Goal: Task Accomplishment & Management: Complete application form

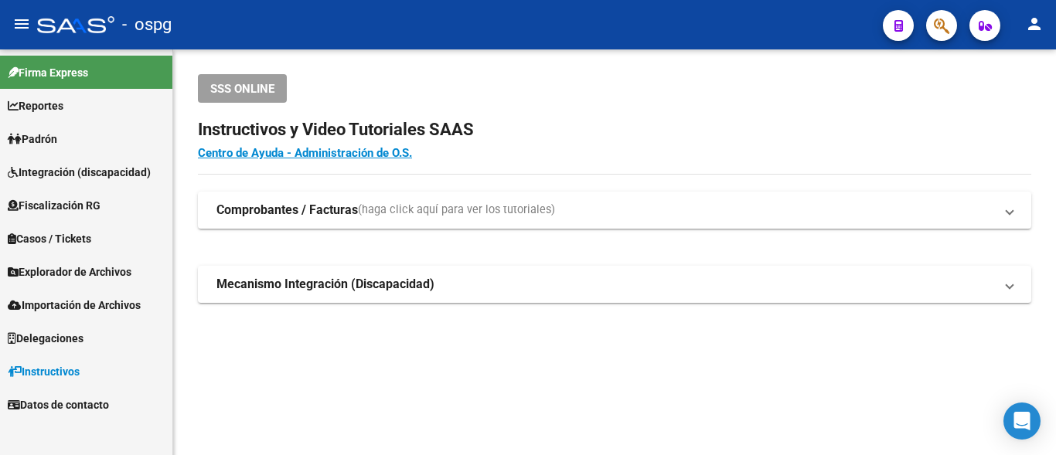
click at [38, 138] on span "Padrón" at bounding box center [32, 139] width 49 height 17
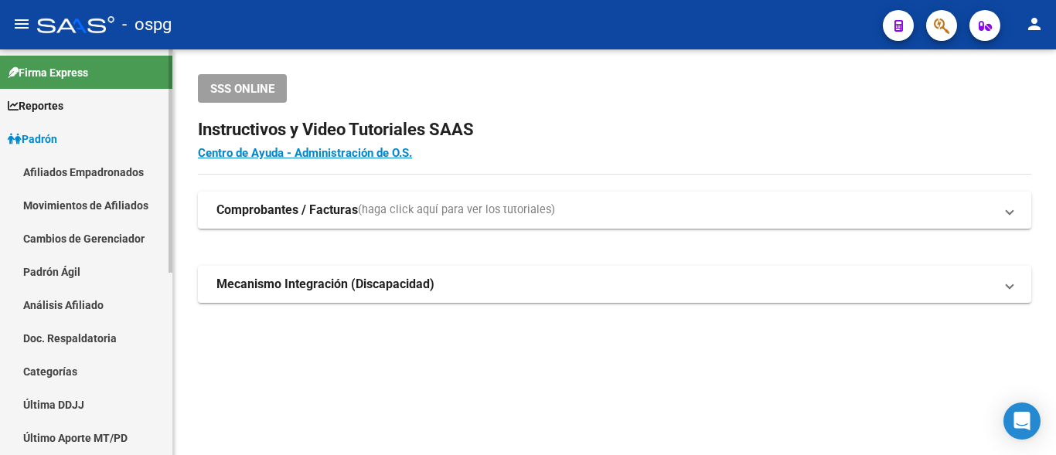
click at [50, 312] on link "Análisis Afiliado" at bounding box center [86, 304] width 172 height 33
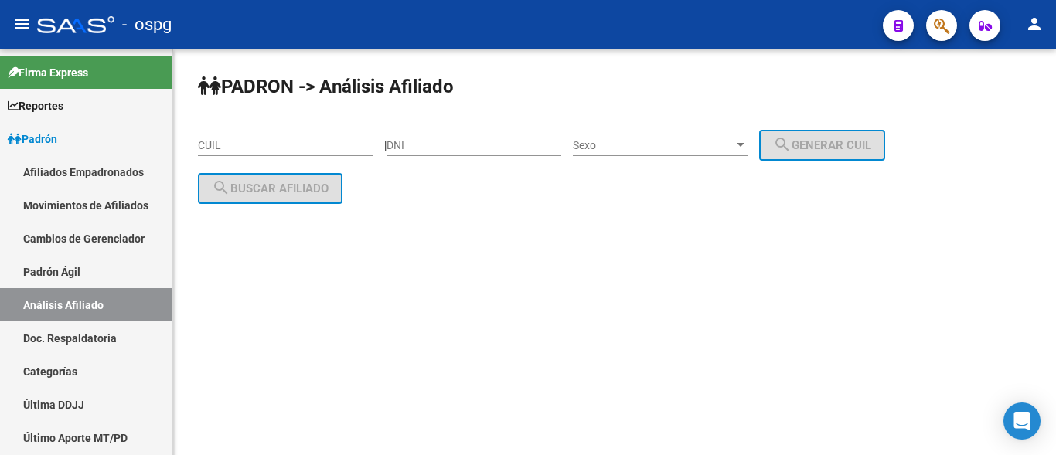
click at [216, 148] on input "CUIL" at bounding box center [285, 145] width 175 height 13
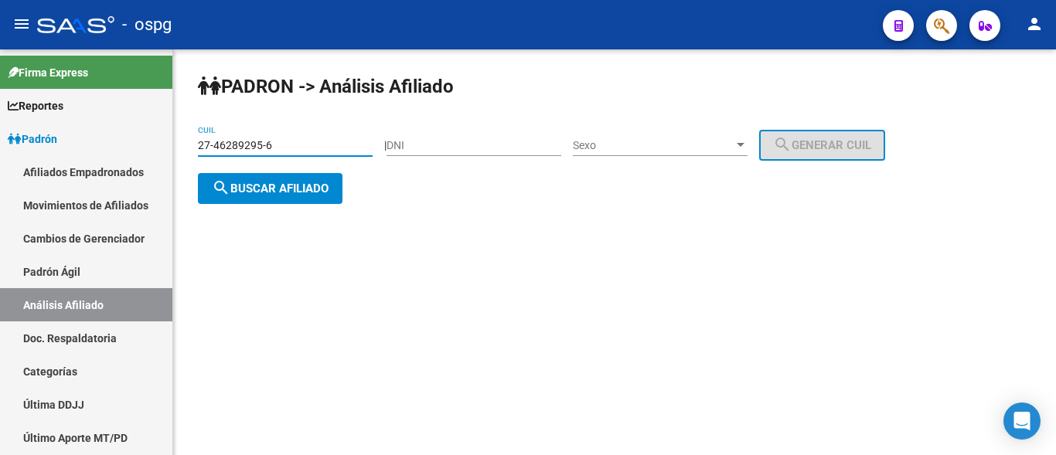
click at [258, 188] on span "search Buscar afiliado" at bounding box center [270, 189] width 117 height 14
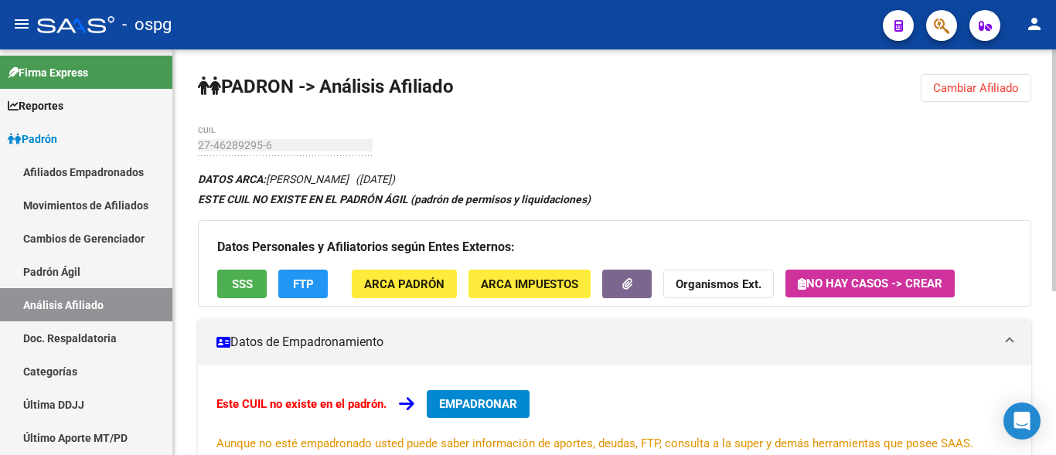
click at [981, 99] on button "Cambiar Afiliado" at bounding box center [975, 88] width 111 height 28
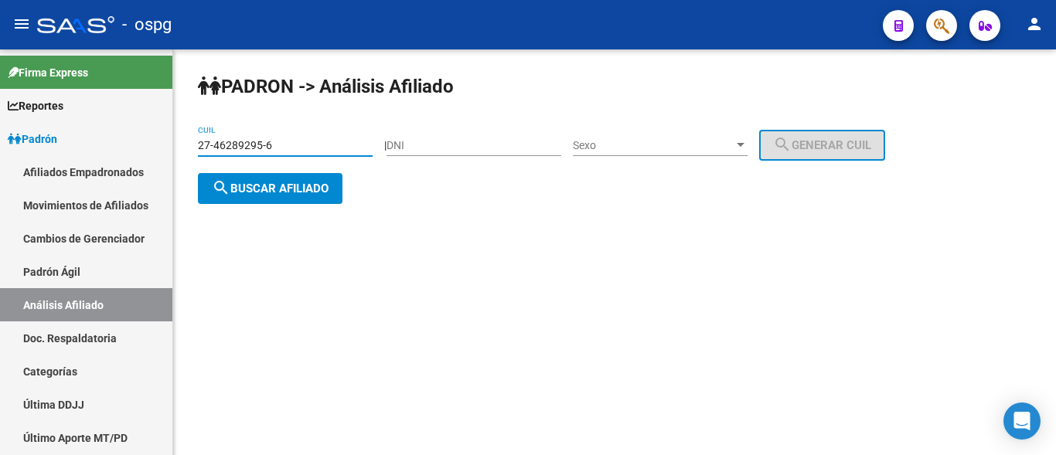
drag, startPoint x: 294, startPoint y: 146, endPoint x: 192, endPoint y: 151, distance: 102.1
click at [194, 151] on div "PADRON -> Análisis Afiliado 27-46289295-6 CUIL | DNI Sexo Sexo search Generar C…" at bounding box center [614, 151] width 882 height 204
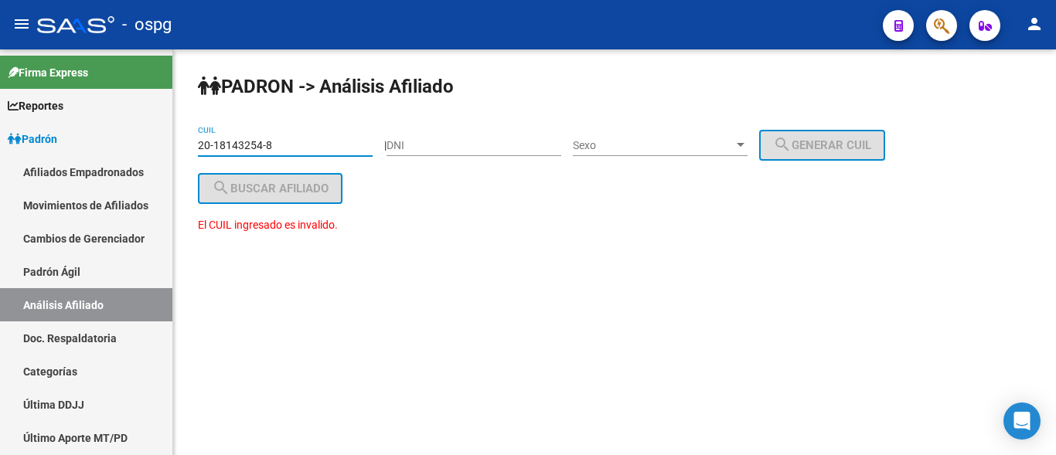
click at [252, 144] on input "20-18143254-8" at bounding box center [285, 145] width 175 height 13
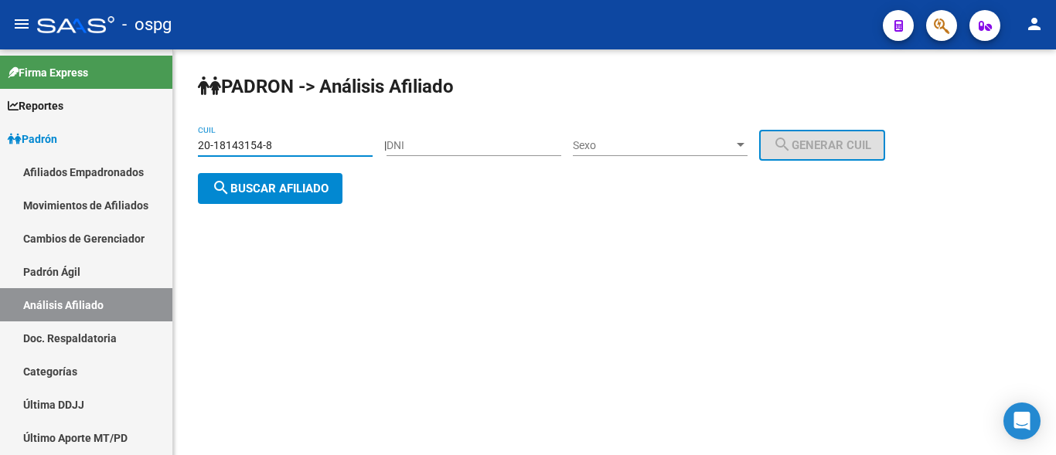
type input "20-18143154-8"
click at [276, 179] on button "search Buscar afiliado" at bounding box center [270, 188] width 145 height 31
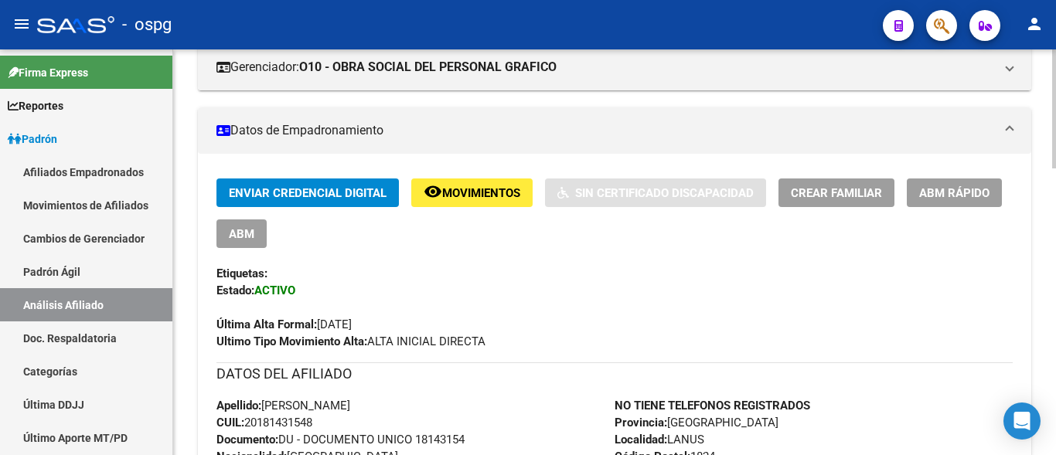
scroll to position [284, 0]
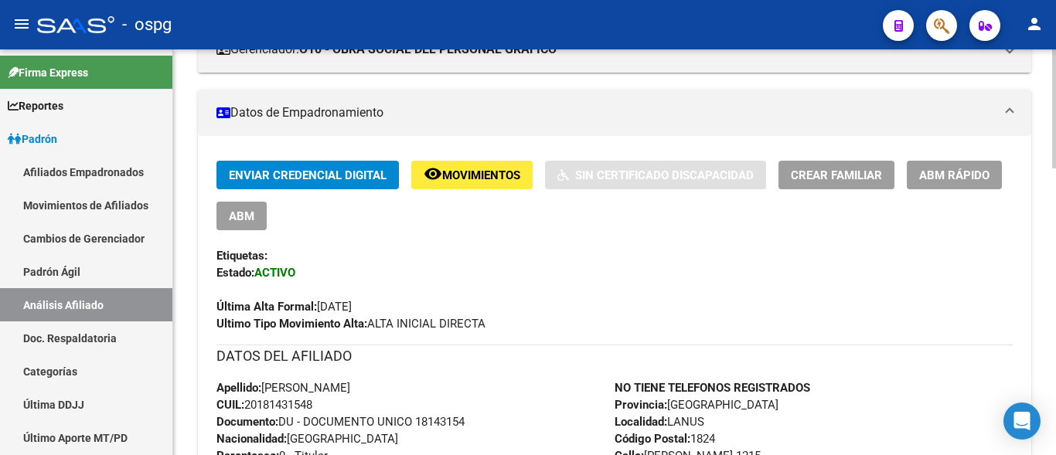
click at [842, 175] on span "Crear Familiar" at bounding box center [836, 175] width 91 height 14
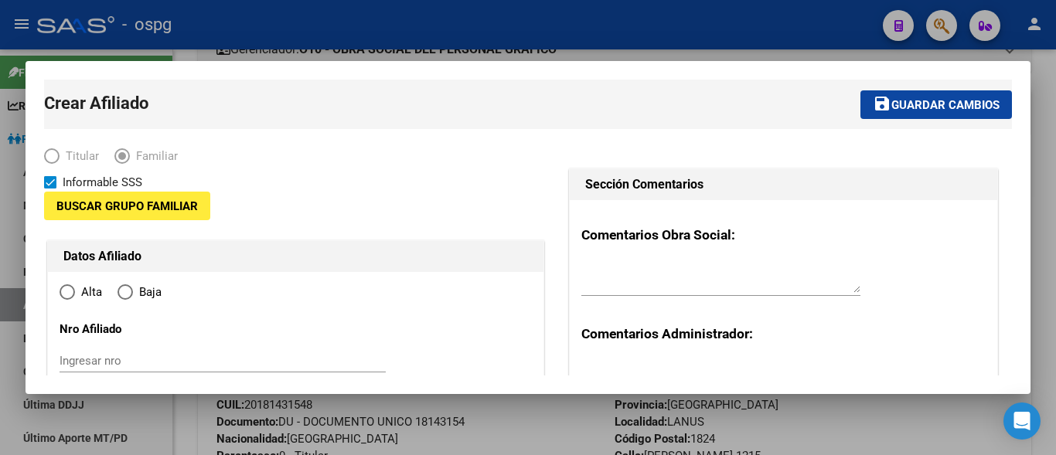
type input "33-71033303-9"
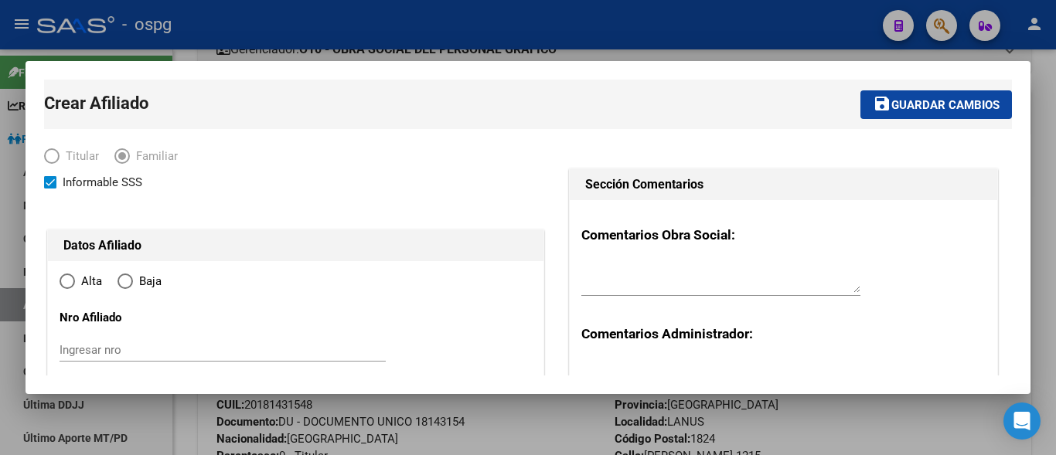
type input "LANUS"
type input "1824"
type input "[PERSON_NAME]"
type input "1215"
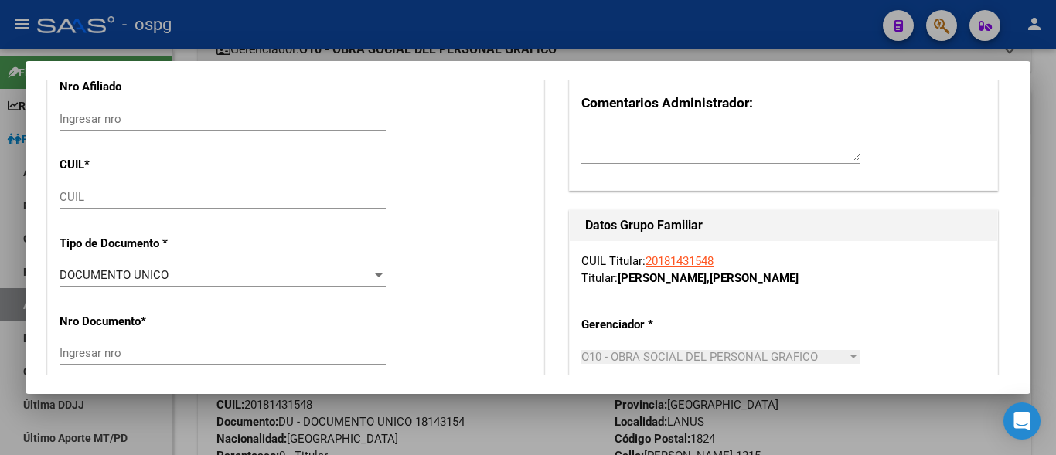
radio input "true"
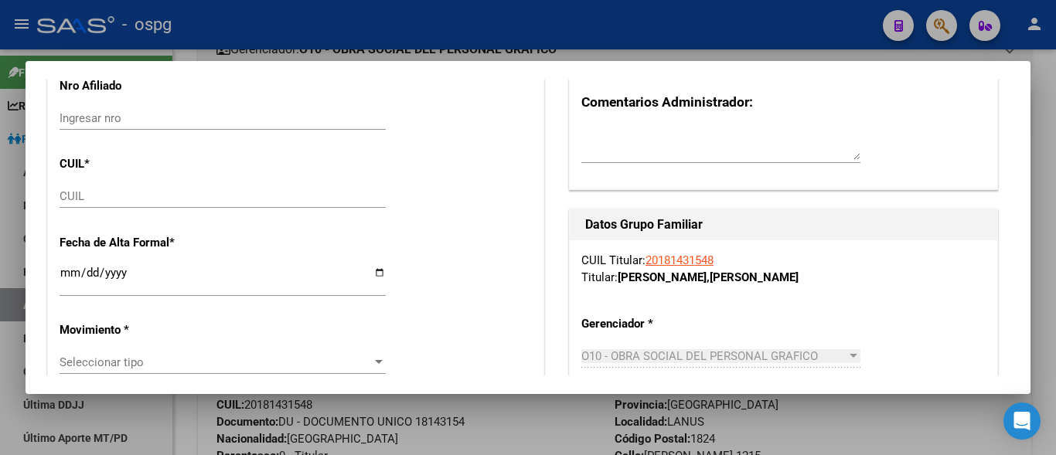
type input "33-71033303-9"
click at [75, 197] on input "CUIL" at bounding box center [223, 196] width 326 height 14
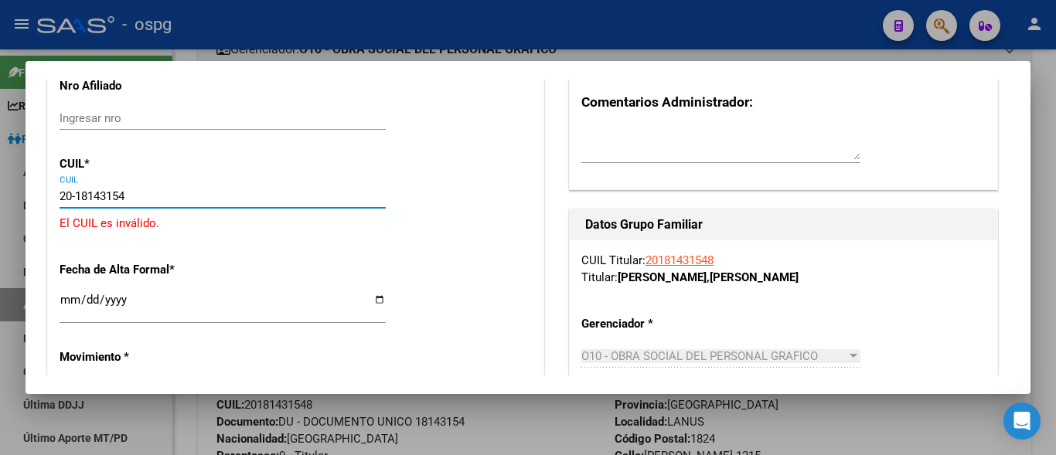
type input "20-18143154-8"
type input "18143154"
type input "[PERSON_NAME]"
type input "[DATE]"
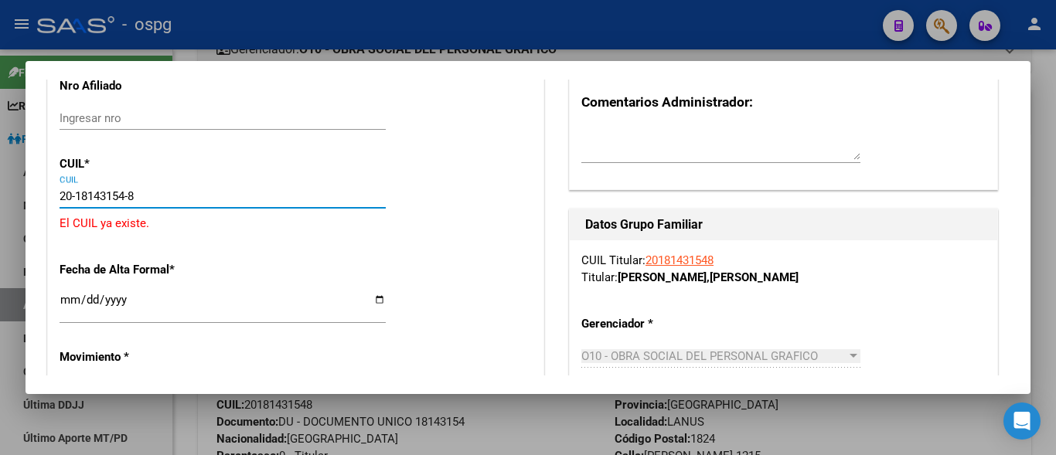
type input "LANUS"
drag, startPoint x: 158, startPoint y: 196, endPoint x: 43, endPoint y: 198, distance: 115.2
type input "27-46289295-6"
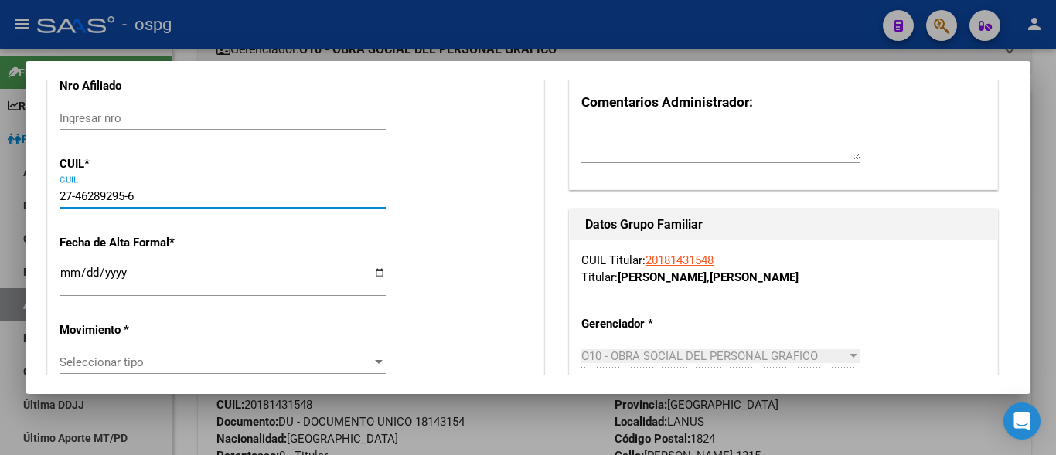
type input "46289295"
type input "[PERSON_NAME]"
type input "[DATE]"
type input "CABA"
type input "1290"
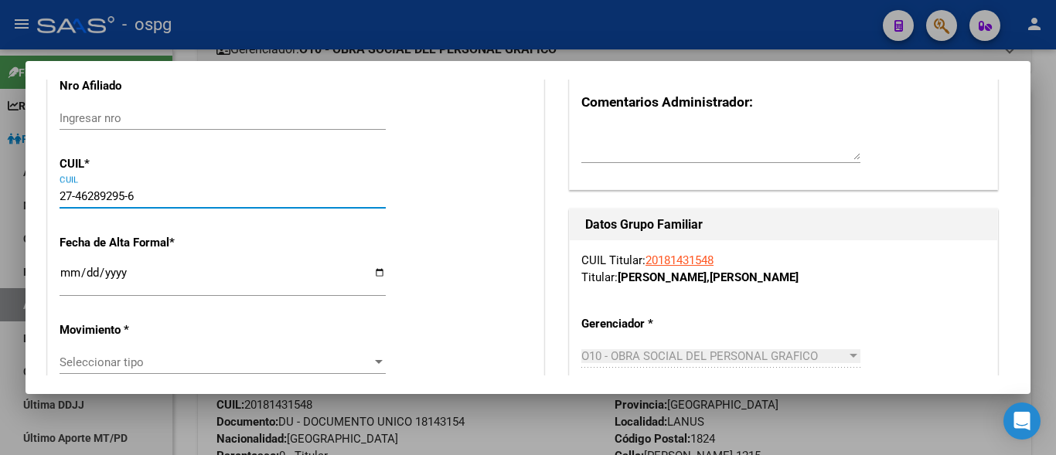
type input "[PERSON_NAME]"
type input "1284"
type input "27-46289295-6"
click at [66, 274] on input "Ingresar fecha" at bounding box center [223, 279] width 326 height 25
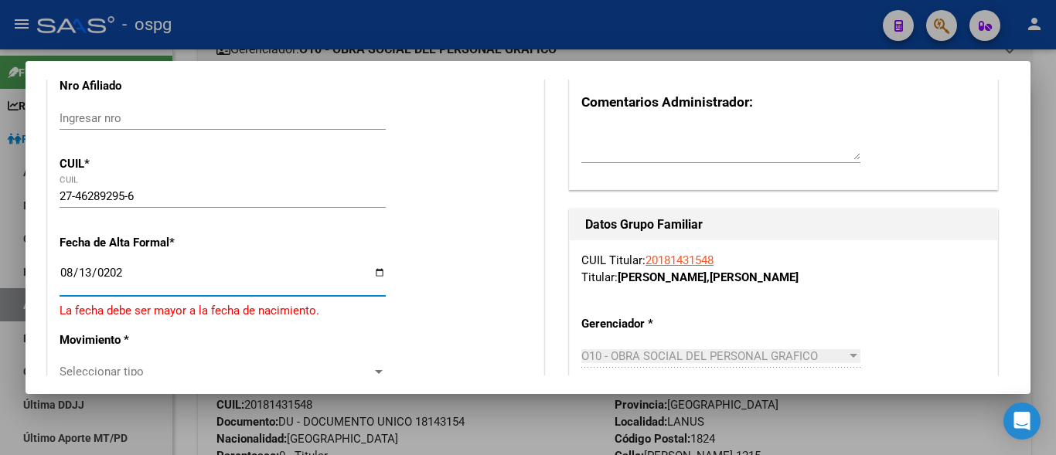
type input "[DATE]"
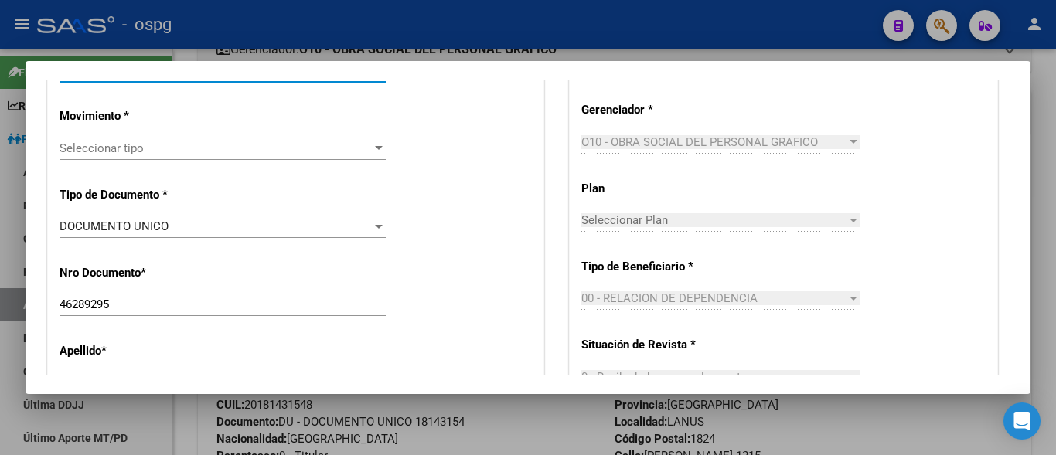
scroll to position [464, 0]
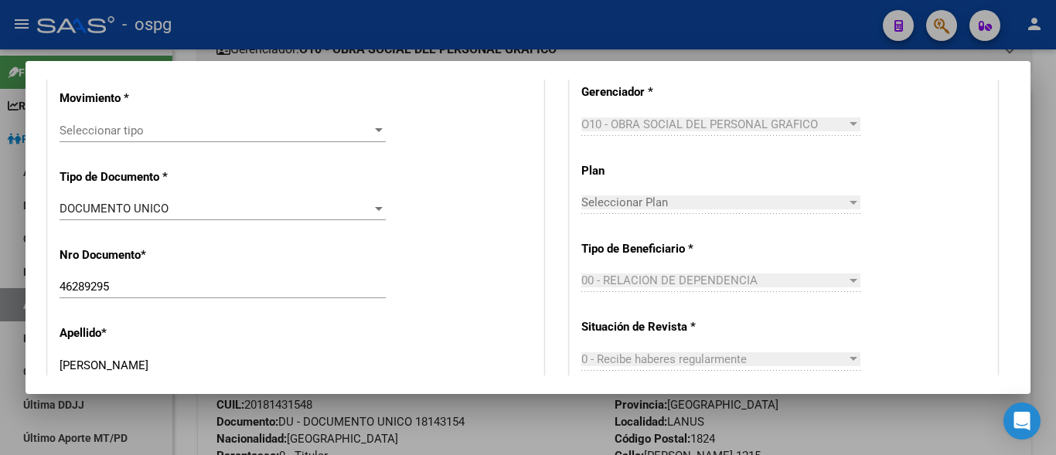
click at [87, 128] on span "Seleccionar tipo" at bounding box center [216, 131] width 312 height 14
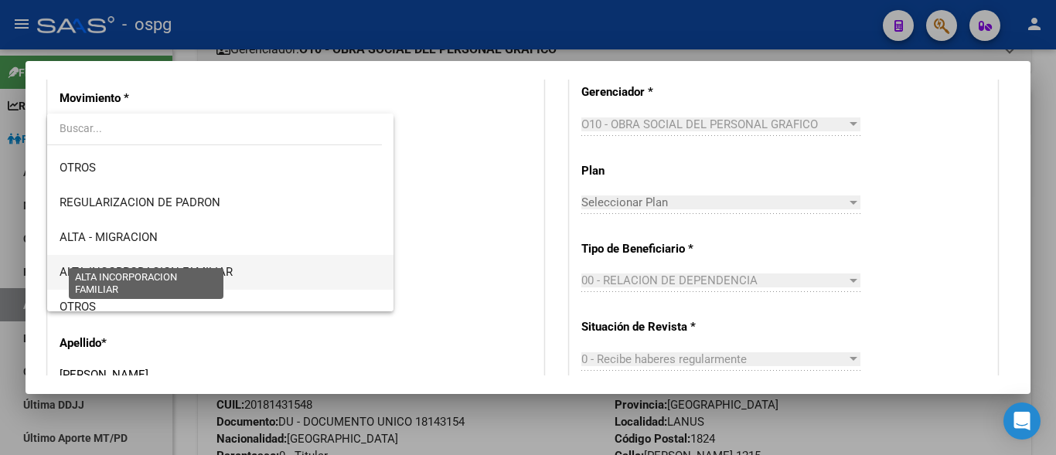
scroll to position [155, 0]
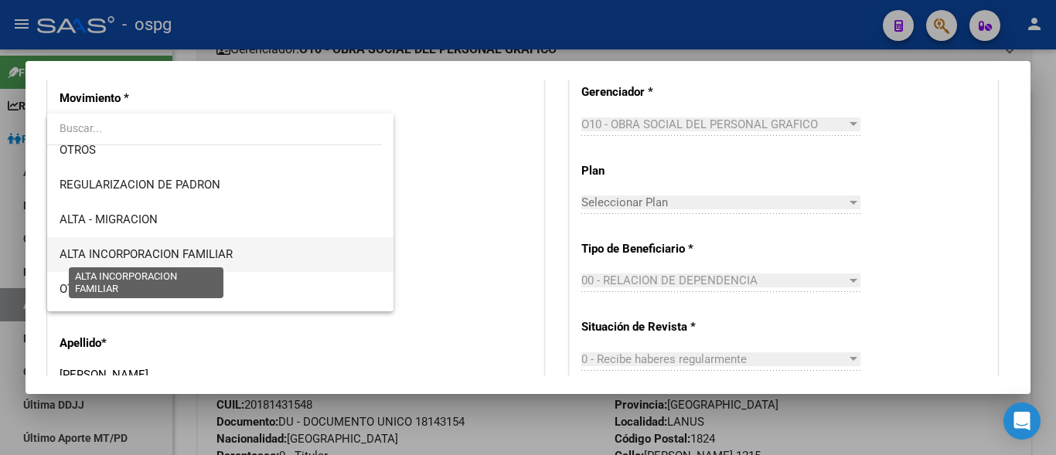
click at [172, 250] on span "ALTA INCORPORACION FAMILIAR" at bounding box center [146, 254] width 173 height 14
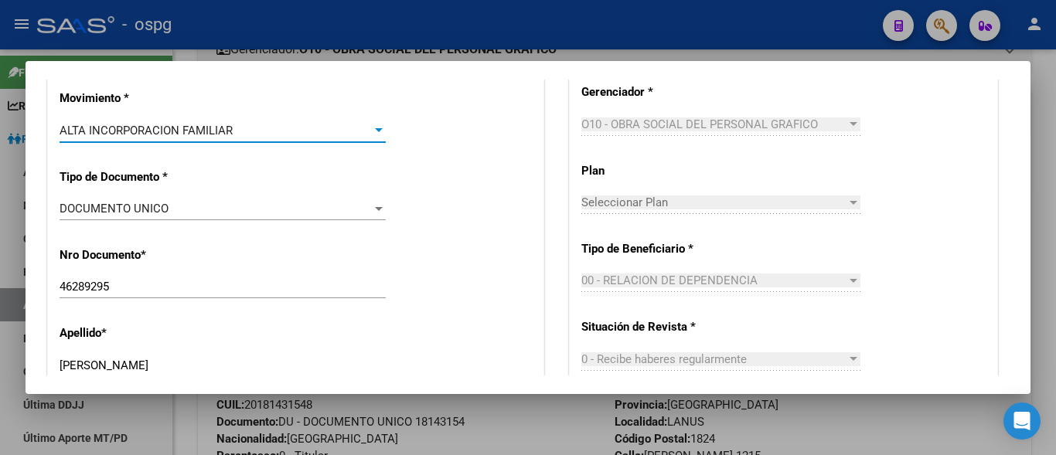
scroll to position [695, 0]
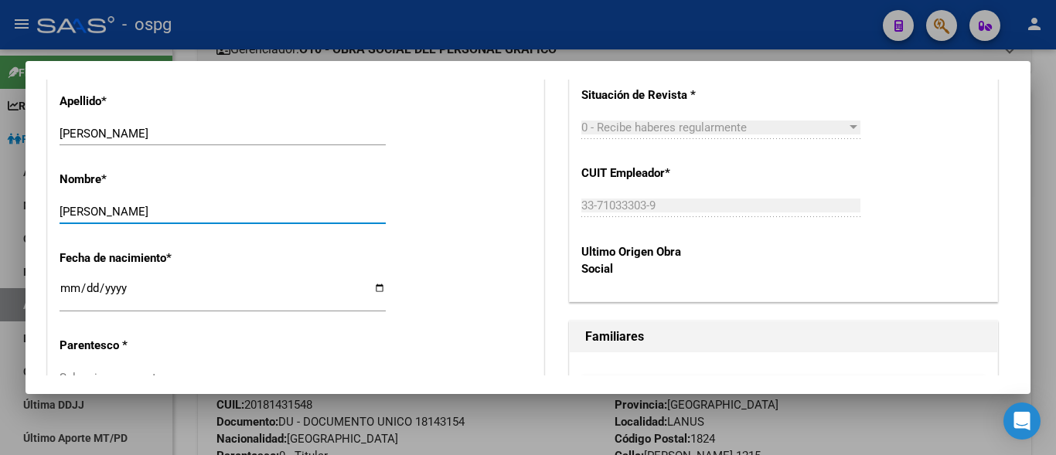
drag, startPoint x: 158, startPoint y: 214, endPoint x: 0, endPoint y: 214, distance: 158.4
click at [0, 214] on div "Crear Afiliado save Guardar cambios Titular Familiar Informable SSS Datos Afili…" at bounding box center [528, 227] width 1056 height 455
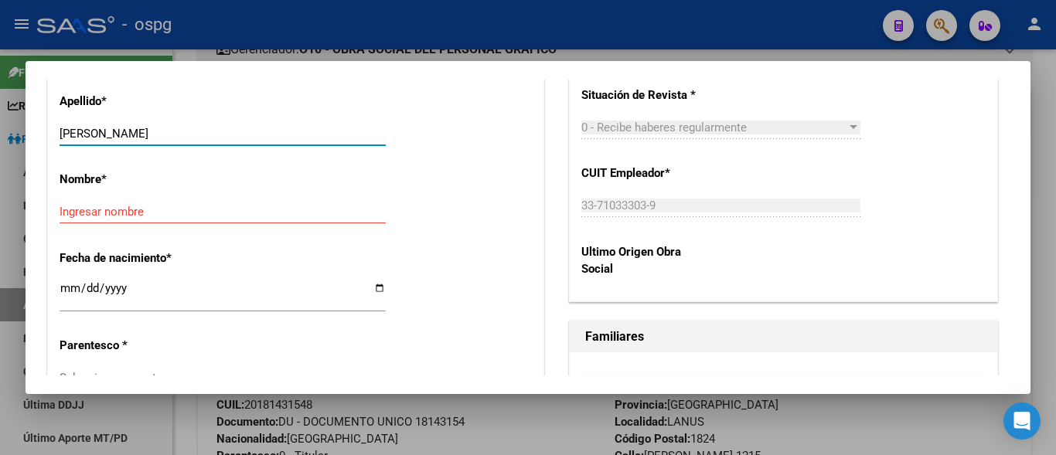
drag, startPoint x: 168, startPoint y: 133, endPoint x: 121, endPoint y: 131, distance: 46.4
click at [121, 131] on input "[PERSON_NAME]" at bounding box center [223, 134] width 326 height 14
type input "[PERSON_NAME]"
click at [63, 211] on input "Ingresar nombre" at bounding box center [223, 212] width 326 height 14
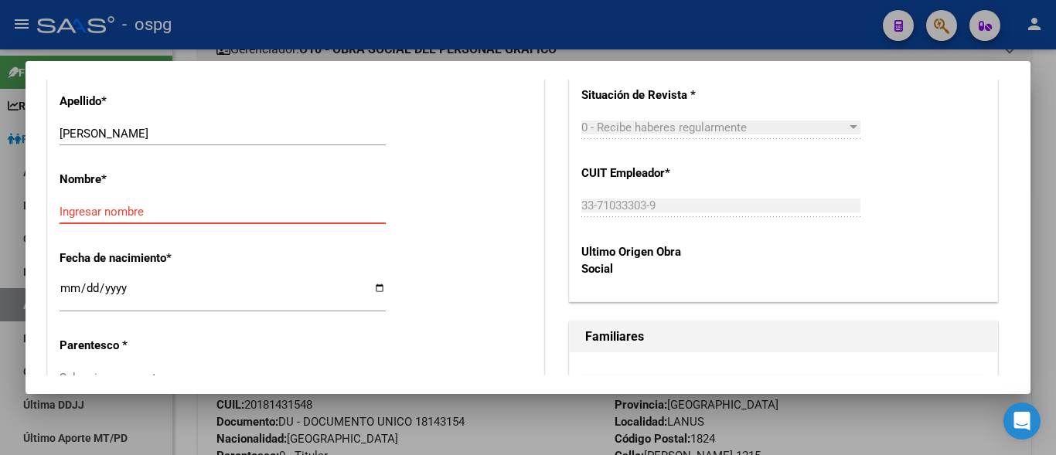
paste input "TIZIANA"
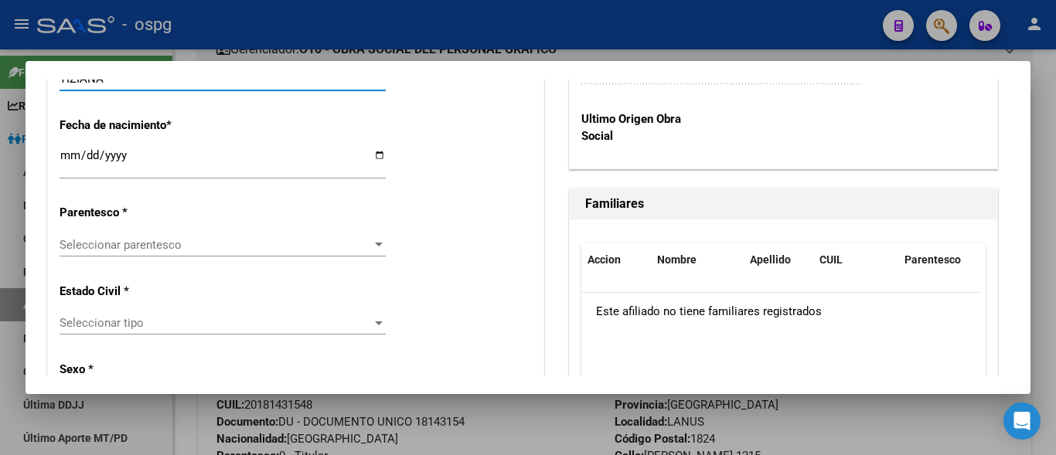
scroll to position [850, 0]
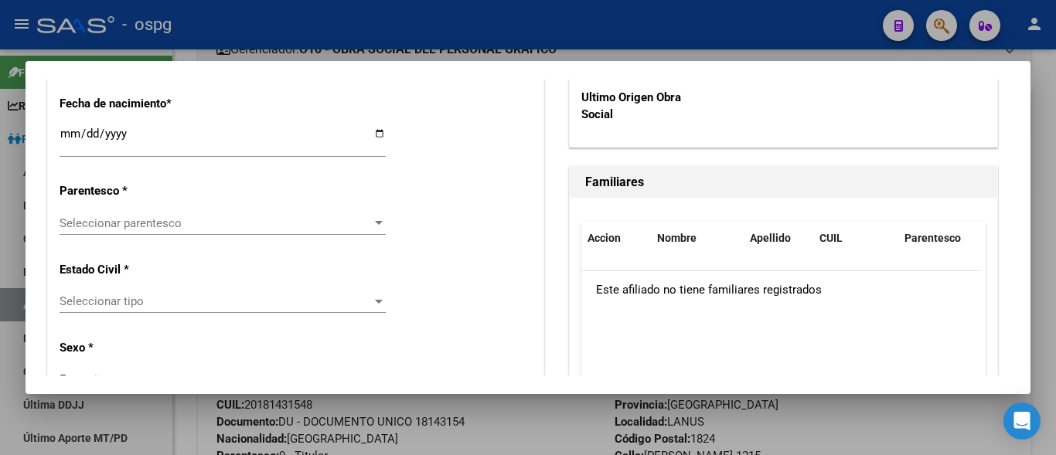
type input "TIZIANA"
click at [87, 214] on div "Seleccionar parentesco Seleccionar parentesco" at bounding box center [223, 223] width 326 height 23
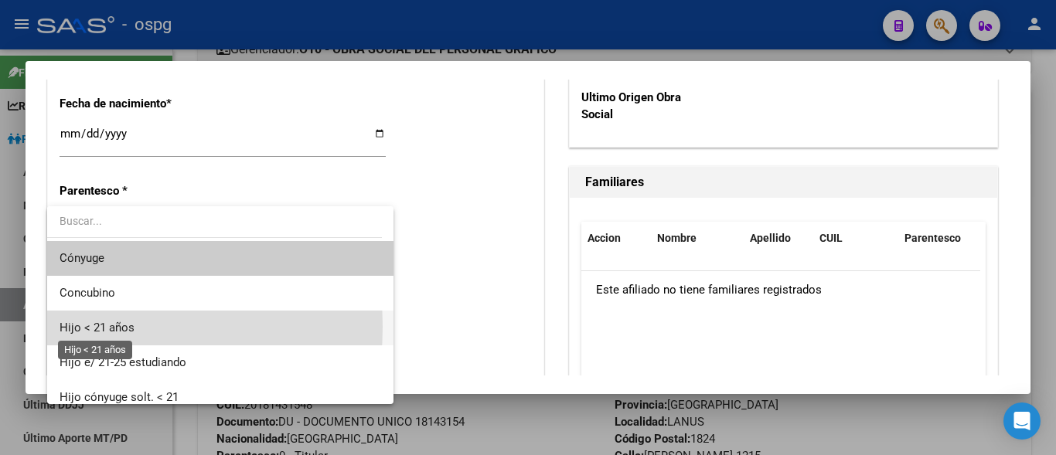
click at [66, 324] on span "Hijo < 21 años" at bounding box center [97, 328] width 75 height 14
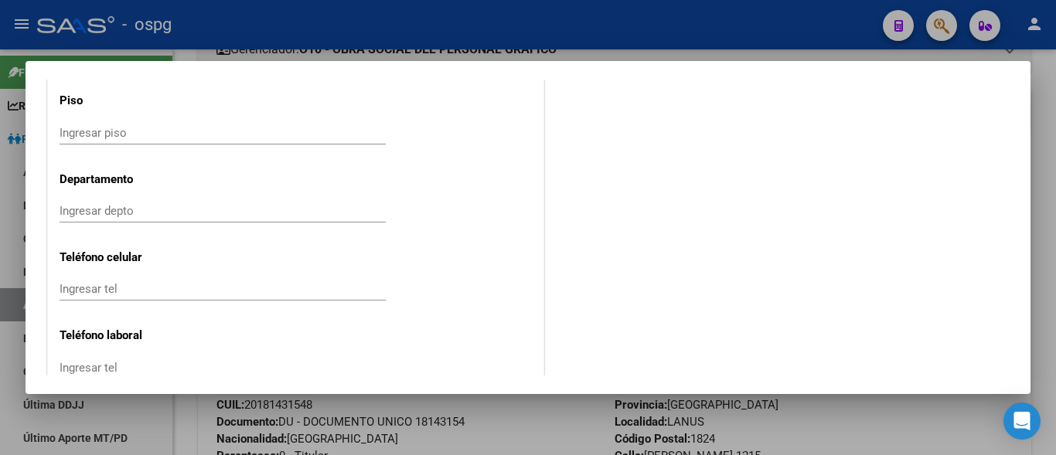
scroll to position [1902, 0]
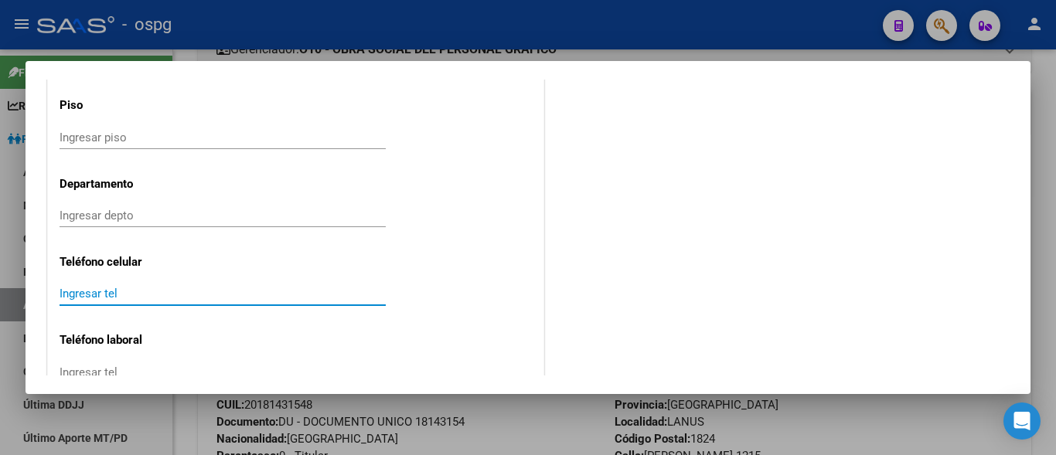
click at [78, 301] on input "Ingresar tel" at bounding box center [223, 294] width 326 height 14
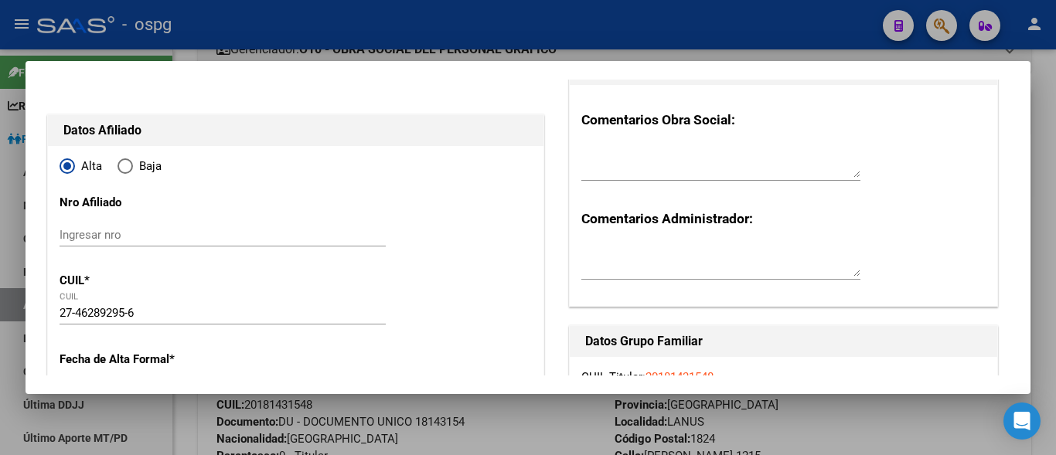
scroll to position [0, 0]
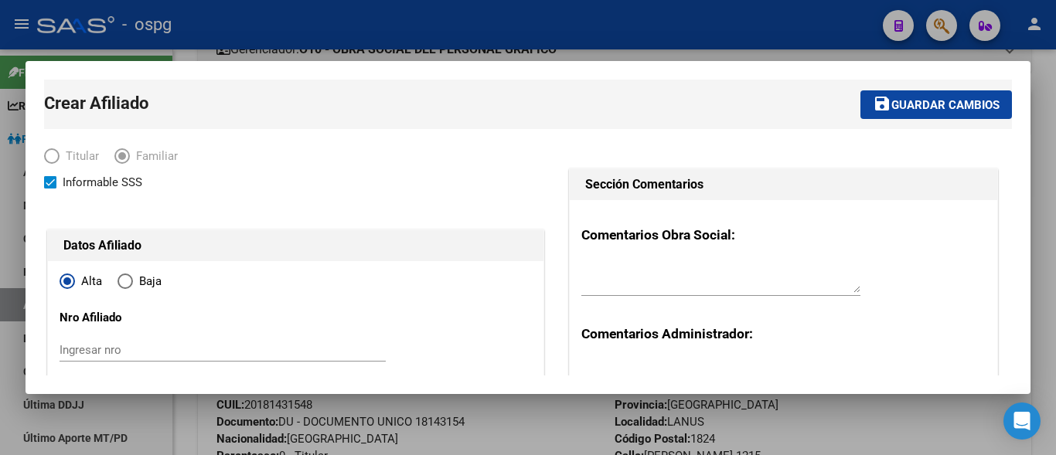
click at [903, 106] on span "Guardar cambios" at bounding box center [945, 105] width 108 height 14
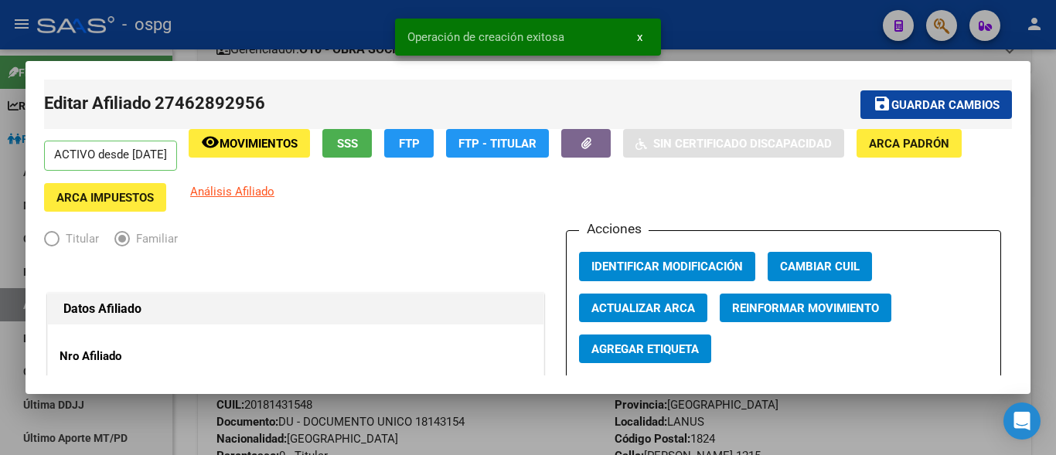
click at [616, 277] on button "Identificar Modificación" at bounding box center [667, 266] width 176 height 29
click at [610, 139] on button "button" at bounding box center [585, 143] width 49 height 29
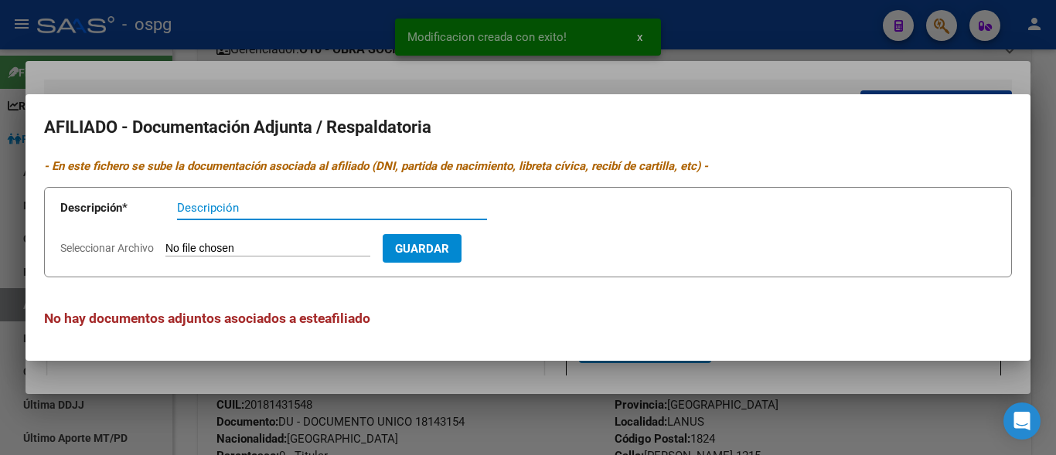
click at [186, 255] on input "Seleccionar Archivo" at bounding box center [267, 249] width 205 height 15
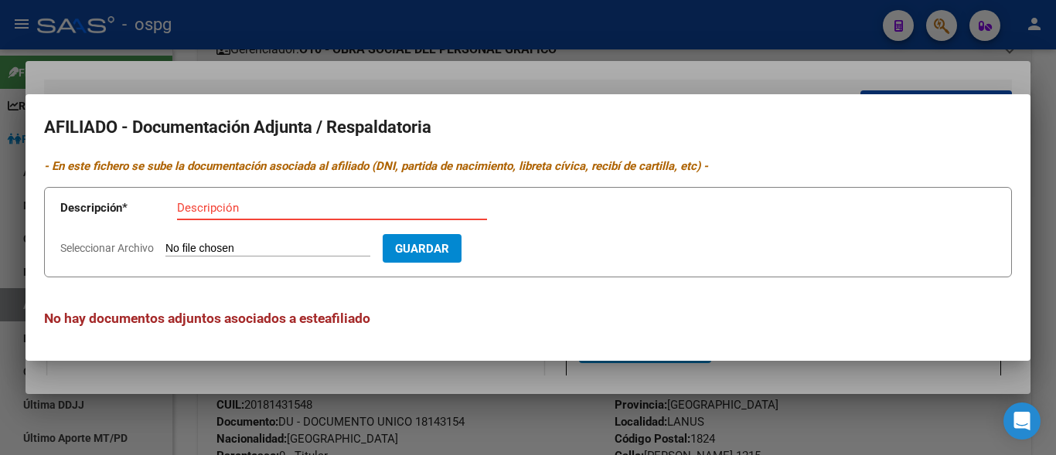
click at [196, 209] on input "Descripción" at bounding box center [332, 208] width 310 height 14
type input "ddjj"
click at [172, 248] on input "Seleccionar Archivo" at bounding box center [267, 249] width 205 height 15
type input "C:\fakepath\ddjj tizi.jpeg"
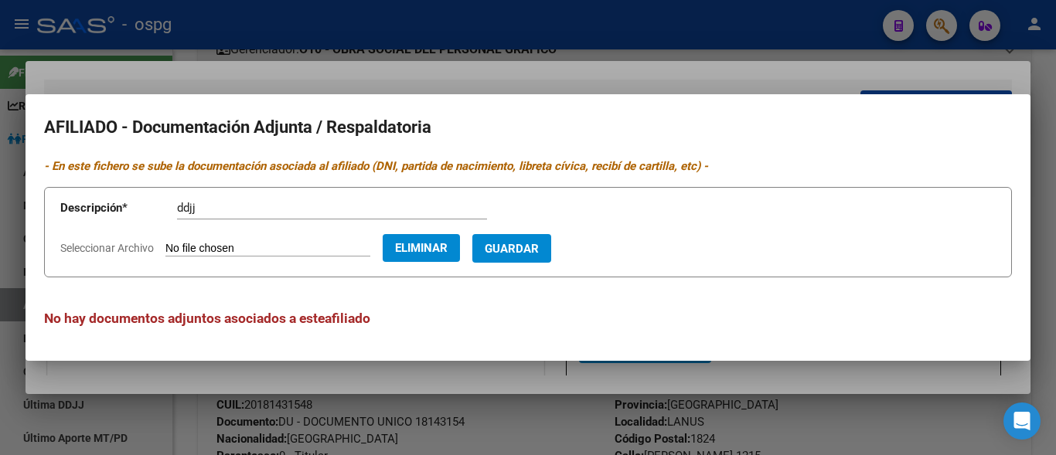
click at [532, 244] on span "Guardar" at bounding box center [512, 249] width 54 height 14
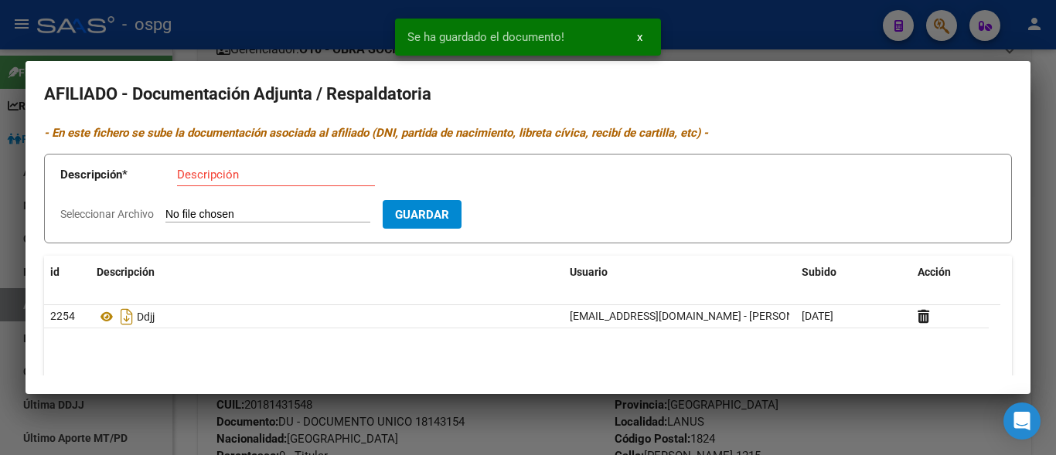
click at [182, 175] on input "Descripción" at bounding box center [276, 175] width 198 height 14
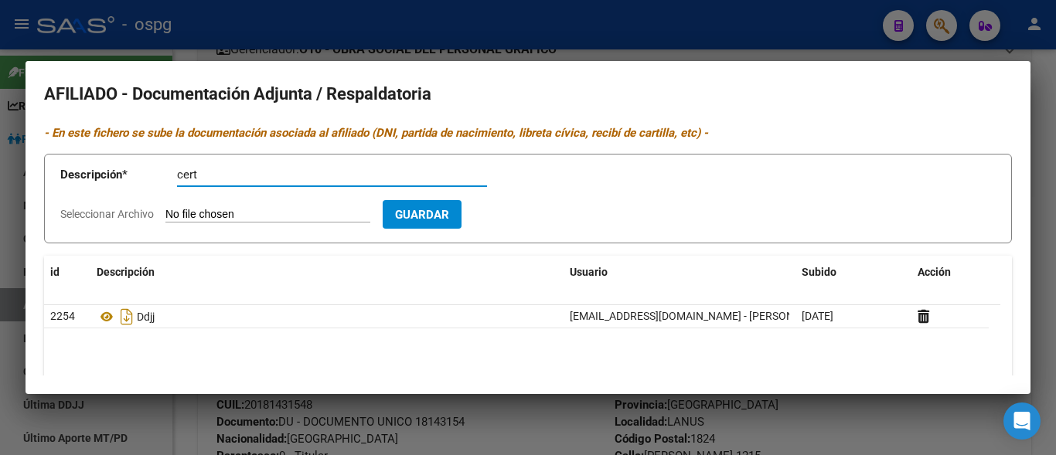
type input "cert"
click at [196, 211] on input "Seleccionar Archivo" at bounding box center [267, 215] width 205 height 15
type input "C:\fakepath\cert tizi.jpeg"
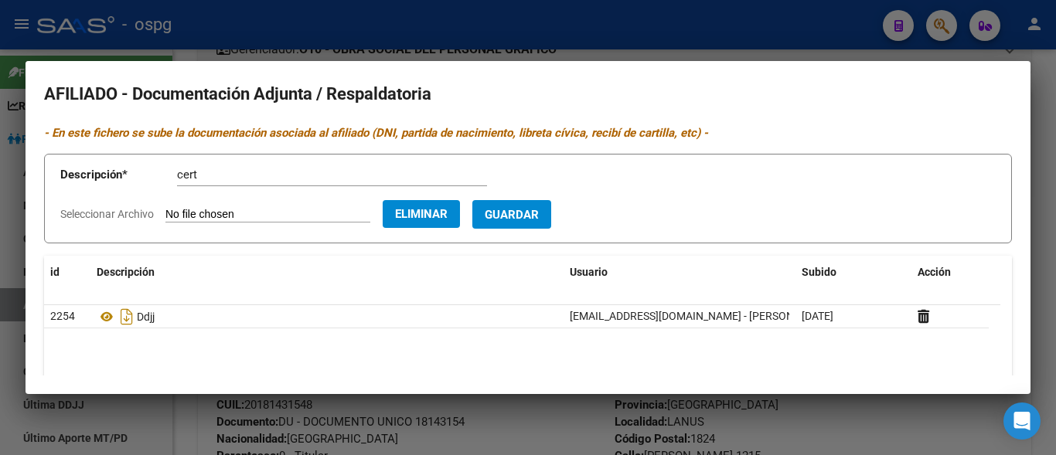
click at [530, 221] on span "Guardar" at bounding box center [512, 215] width 54 height 14
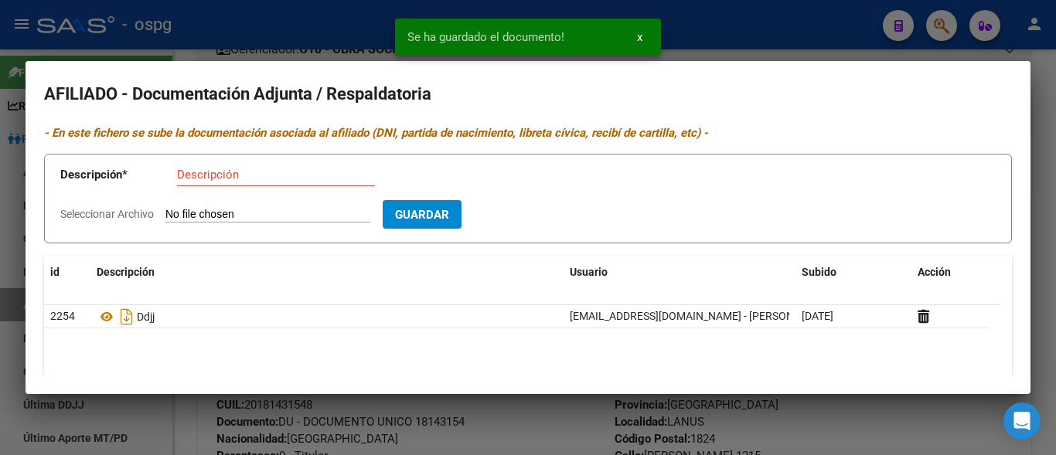
click at [189, 181] on input "Descripción" at bounding box center [276, 175] width 198 height 14
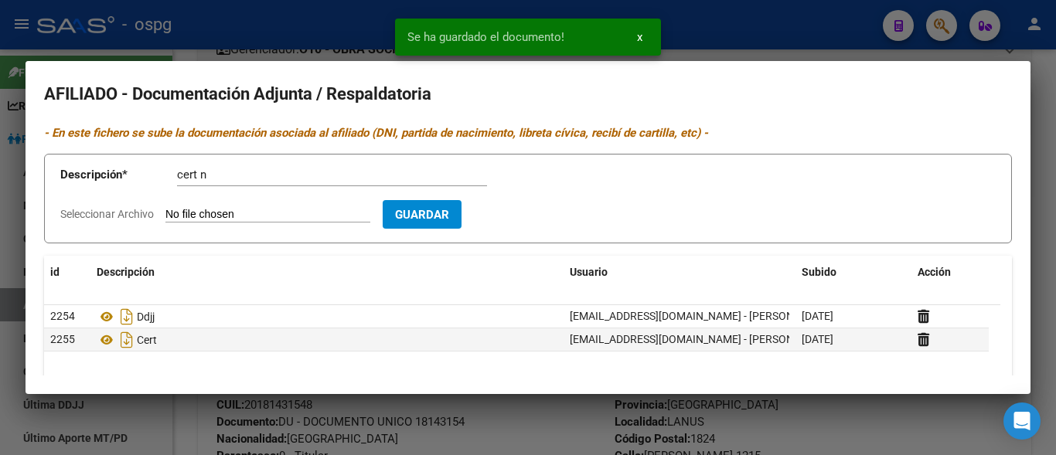
click at [169, 214] on input "Seleccionar Archivo" at bounding box center [267, 215] width 205 height 15
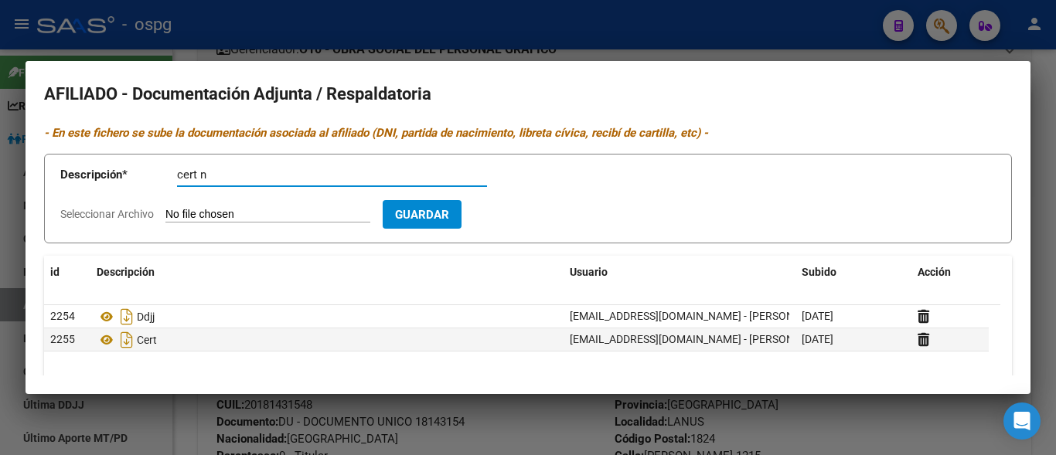
drag, startPoint x: 208, startPoint y: 178, endPoint x: 172, endPoint y: 175, distance: 36.4
click at [172, 175] on app-form-text-field "Descripción * cert n Descripción" at bounding box center [284, 178] width 449 height 46
type input "cuil"
click at [236, 215] on input "Seleccionar Archivo" at bounding box center [267, 215] width 205 height 15
type input "C:\fakepath\cuil tizi.jpg"
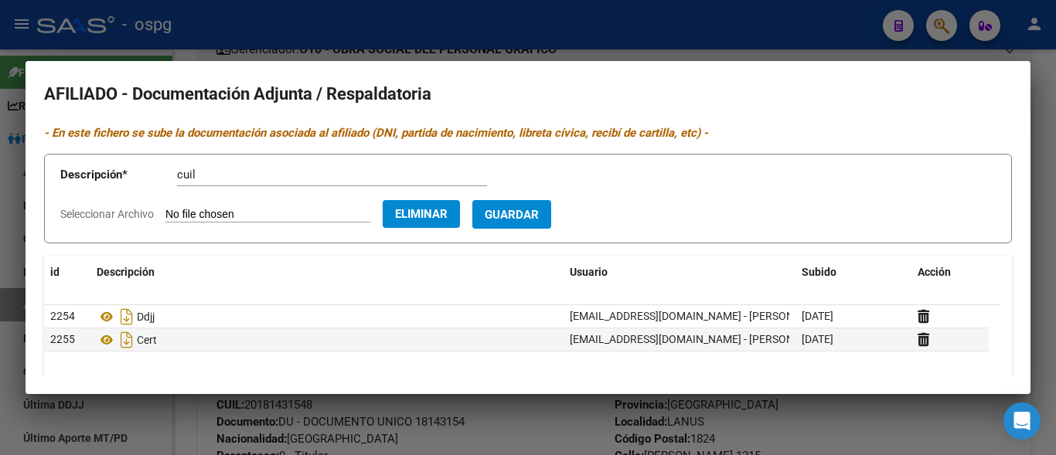
click at [514, 221] on span "Guardar" at bounding box center [512, 215] width 54 height 14
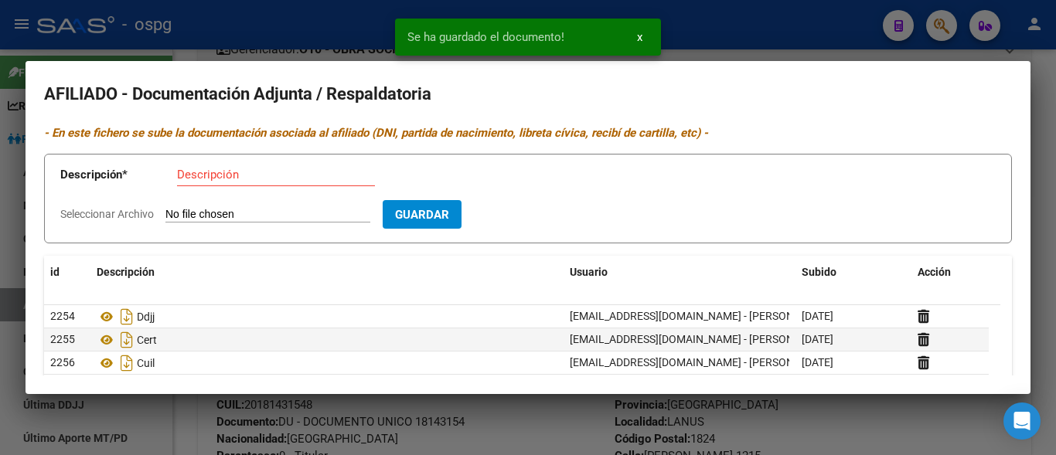
click at [765, 36] on div at bounding box center [528, 227] width 1056 height 455
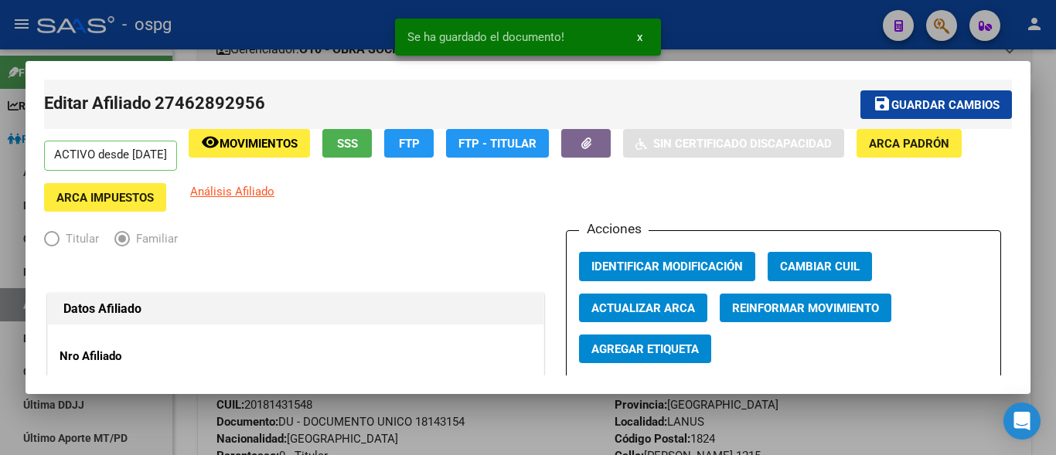
drag, startPoint x: 874, startPoint y: 107, endPoint x: 804, endPoint y: 123, distance: 72.0
click at [875, 107] on mat-icon "save" at bounding box center [881, 103] width 19 height 19
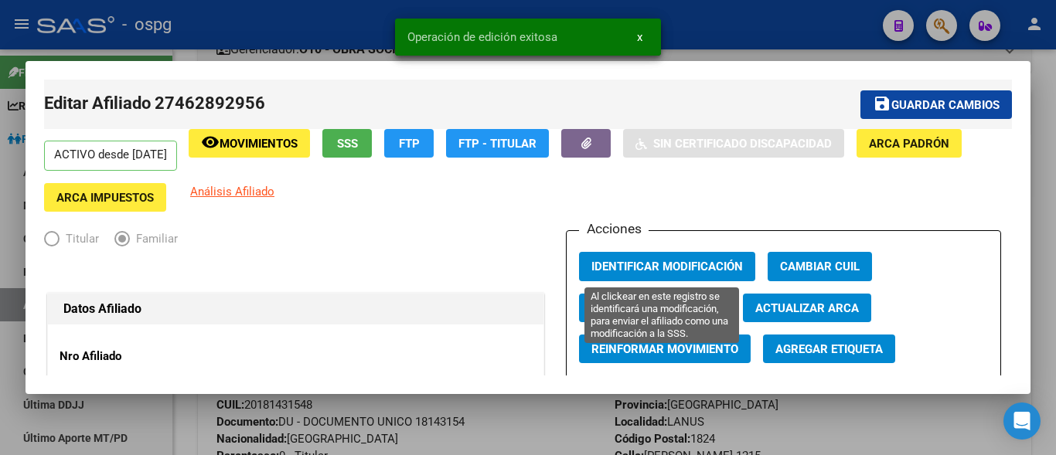
click at [606, 259] on span "Identificar Modificación" at bounding box center [666, 266] width 151 height 14
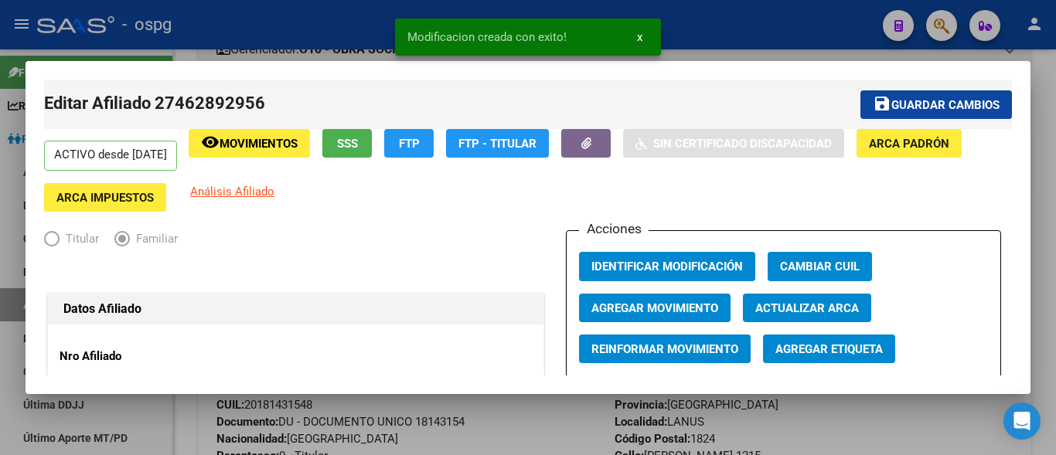
click at [243, 41] on div at bounding box center [528, 227] width 1056 height 455
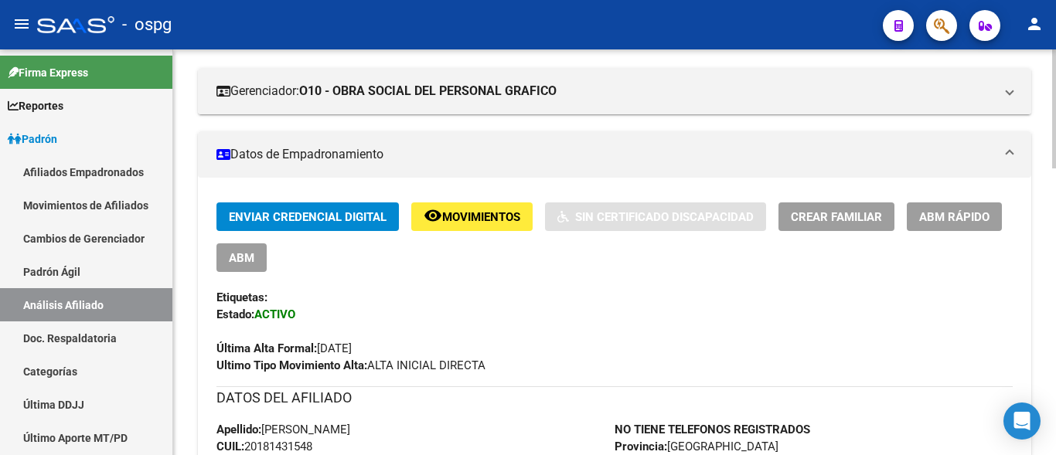
scroll to position [207, 0]
